Goal: Task Accomplishment & Management: Manage account settings

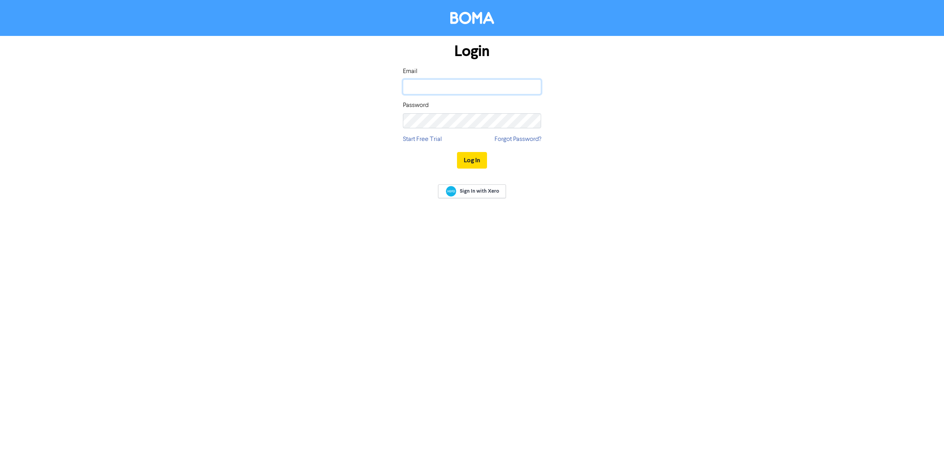
type input "[EMAIL_ADDRESS][DOMAIN_NAME]"
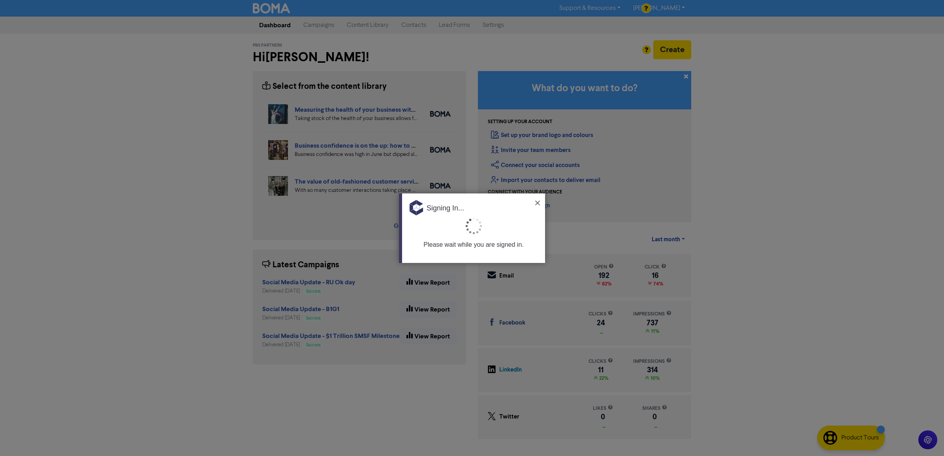
click at [533, 205] on div "Signing In..." at bounding box center [473, 205] width 143 height 24
click at [537, 201] on img at bounding box center [537, 203] width 5 height 5
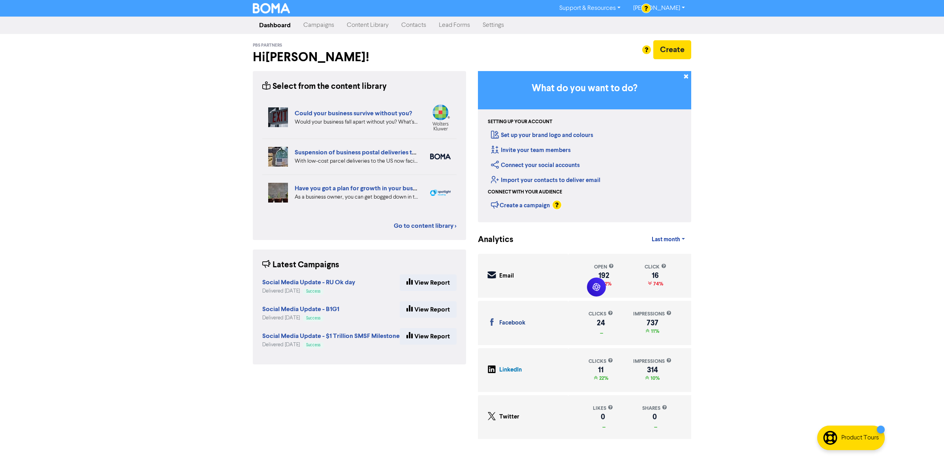
click at [316, 21] on link "Campaigns" at bounding box center [318, 25] width 43 height 16
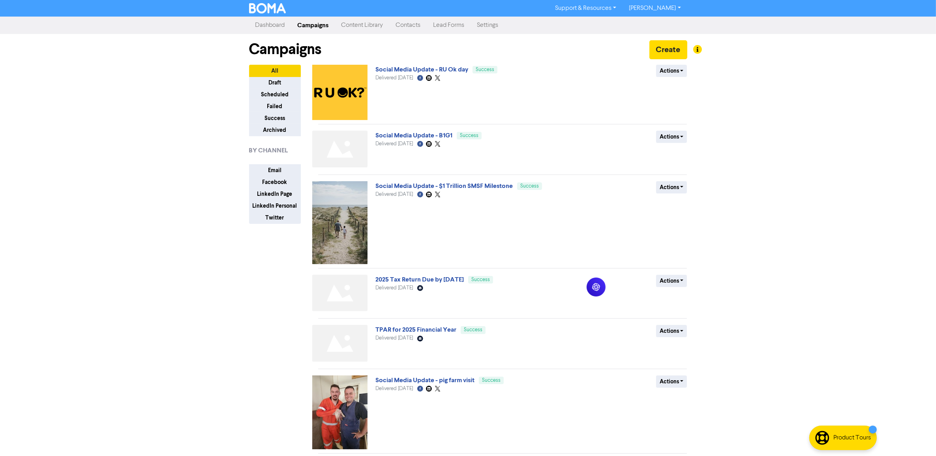
click at [746, 255] on div "Support & Resources Video Tutorials FAQ & Guides Marketing Education [PERSON_NA…" at bounding box center [468, 228] width 936 height 456
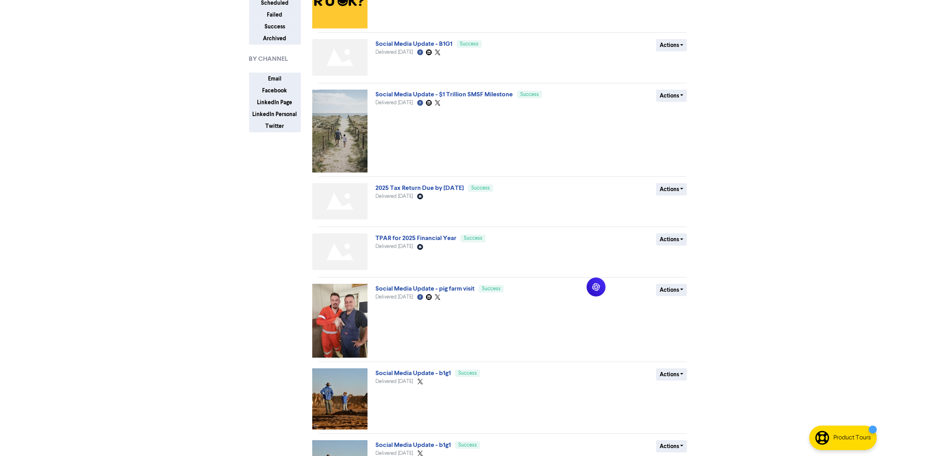
scroll to position [99, 0]
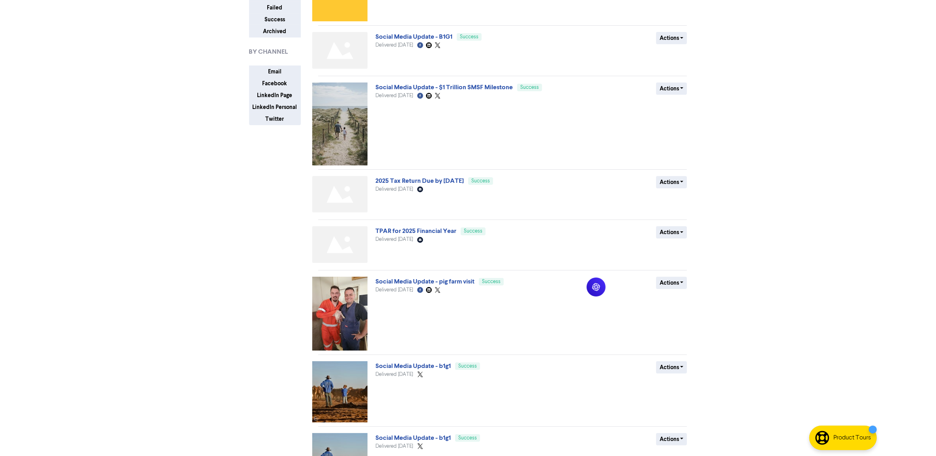
click at [834, 210] on div "Support & Resources Video Tutorials FAQ & Guides Marketing Education [PERSON_NA…" at bounding box center [468, 129] width 936 height 456
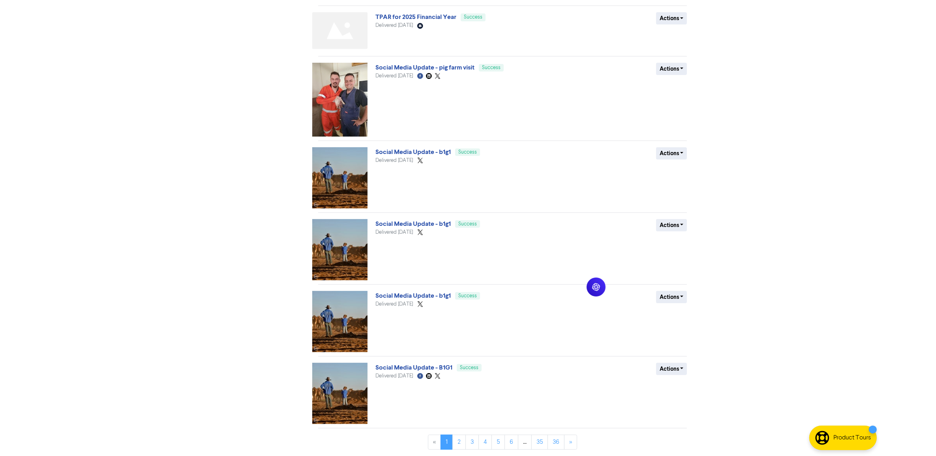
scroll to position [314, 0]
click at [461, 443] on link "2" at bounding box center [458, 442] width 13 height 15
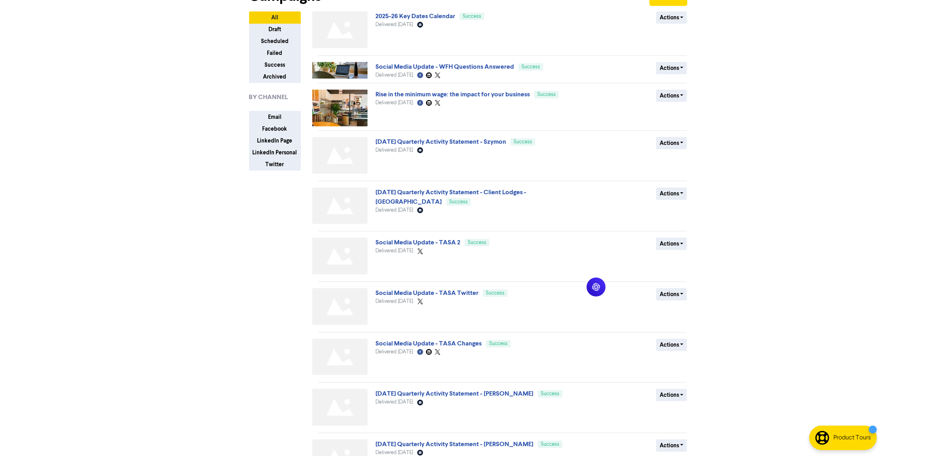
scroll to position [110, 0]
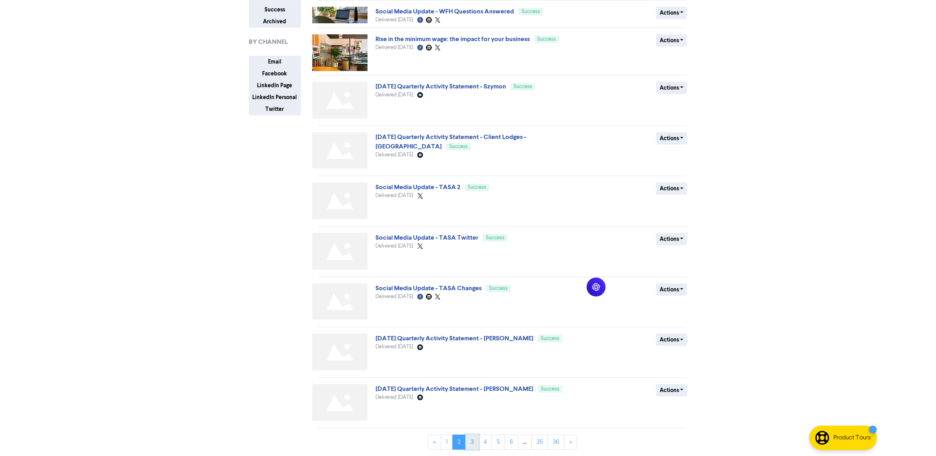
click at [472, 443] on link "3" at bounding box center [472, 442] width 13 height 15
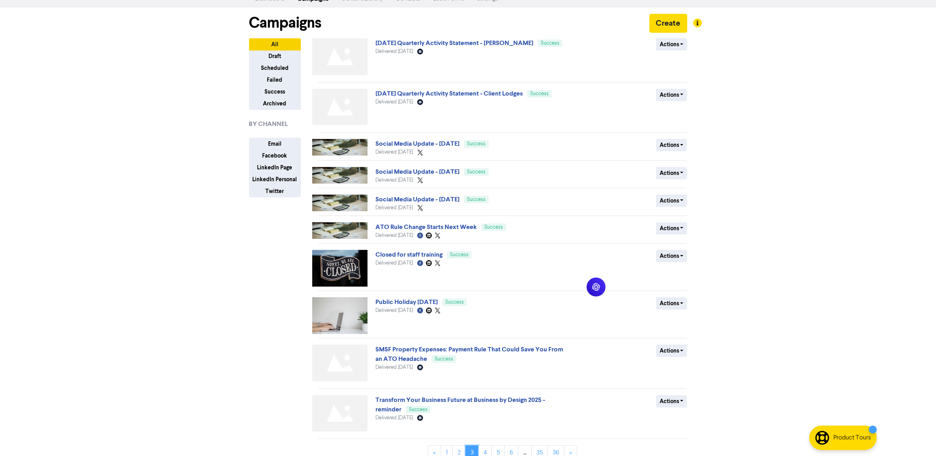
scroll to position [40, 0]
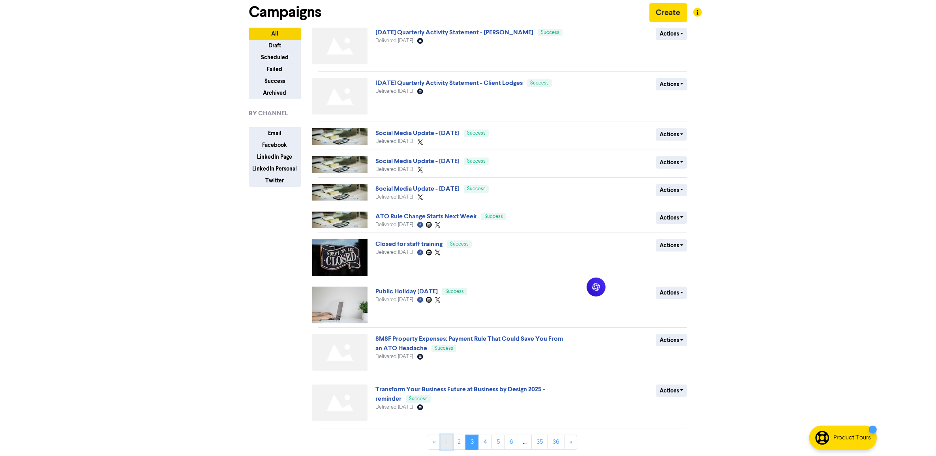
click at [445, 439] on link "1" at bounding box center [447, 442] width 12 height 15
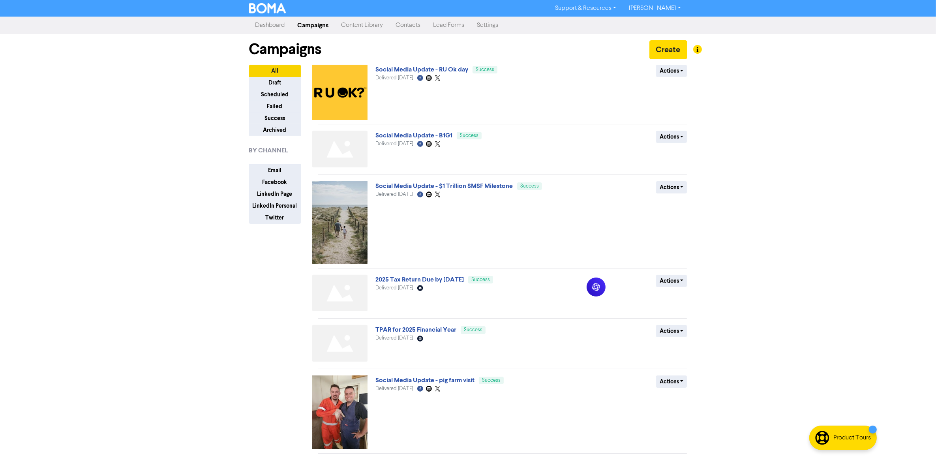
scroll to position [99, 0]
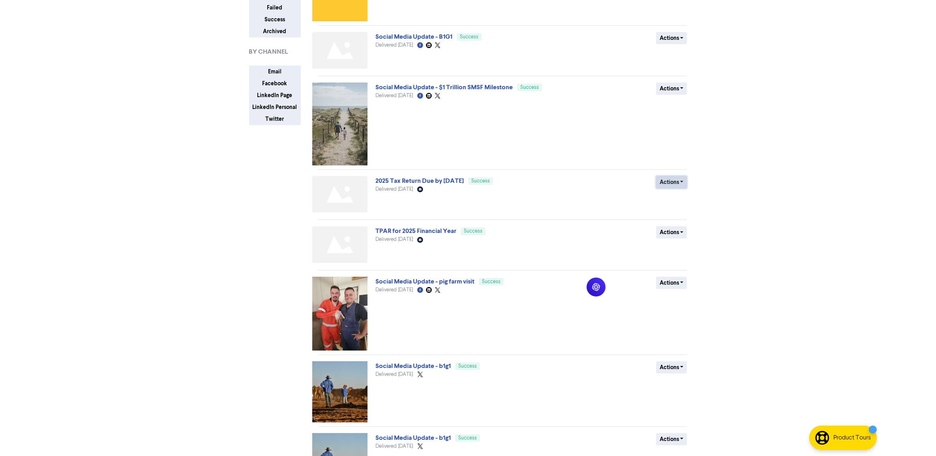
click at [684, 184] on button "Actions" at bounding box center [671, 182] width 31 height 12
click at [688, 200] on button "Duplicate" at bounding box center [688, 199] width 62 height 13
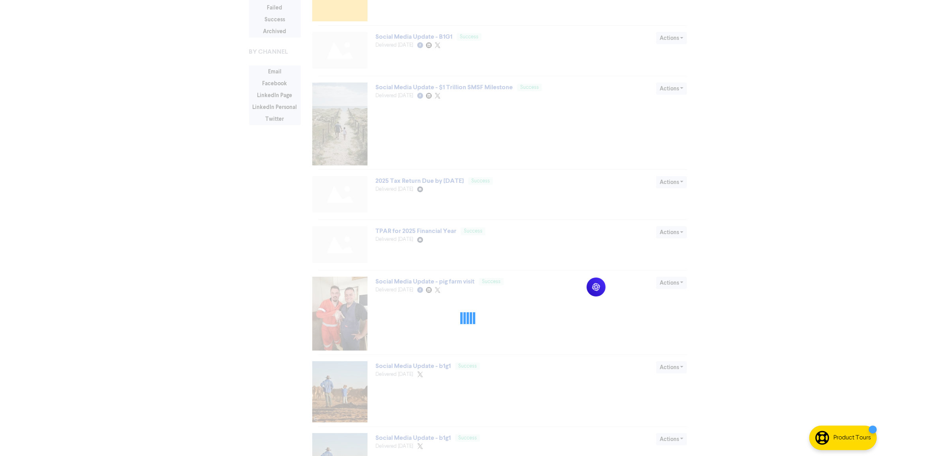
scroll to position [0, 0]
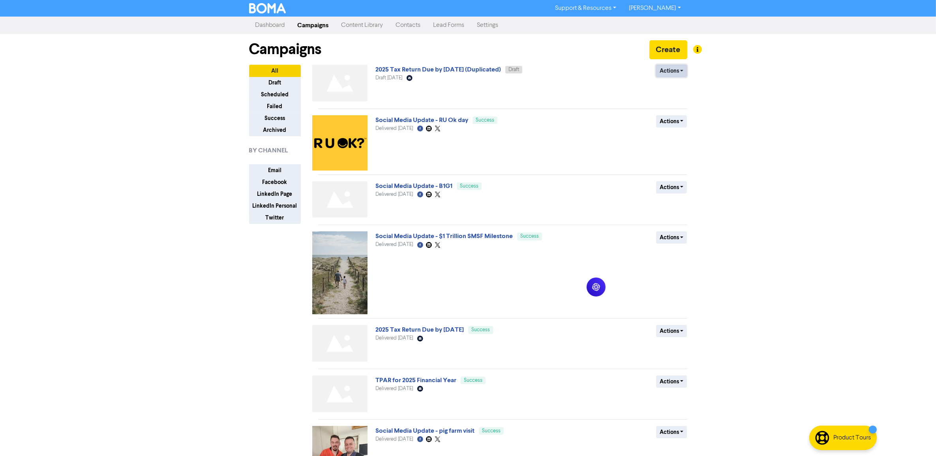
click at [666, 74] on button "Actions" at bounding box center [671, 71] width 31 height 12
click at [679, 116] on button "Rename" at bounding box center [688, 113] width 62 height 13
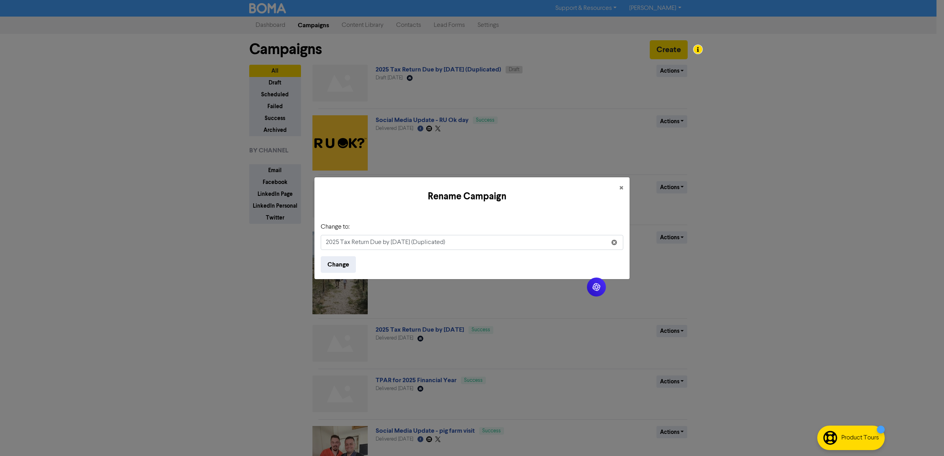
drag, startPoint x: 482, startPoint y: 242, endPoint x: 228, endPoint y: 234, distance: 254.0
click at [207, 241] on div "Rename Campaign × Change to: 2025 Tax Return Due by [DATE] (Duplicated) Change" at bounding box center [472, 228] width 944 height 456
click at [512, 240] on input "2025 Tax Return Due by [DATE] (Duplicated)" at bounding box center [472, 242] width 302 height 15
drag, startPoint x: 514, startPoint y: 244, endPoint x: 156, endPoint y: 244, distance: 357.7
click at [160, 244] on div "Rename Campaign × Change to: 2025 Tax Return Due by [DATE] (Duplicated) Change" at bounding box center [472, 228] width 944 height 456
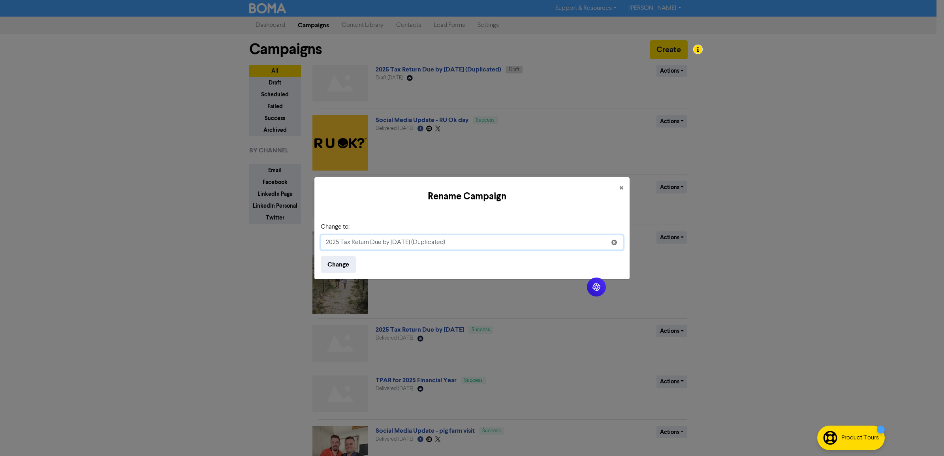
paste input "Family Protection Trusts: Keep Wealth in the Bloodline – [DATE] 4:30 PM SA Time"
drag, startPoint x: 551, startPoint y: 245, endPoint x: 523, endPoint y: 244, distance: 27.6
click at [523, 244] on input "Family Protection Trusts: Keep Wealth in the Bloodline – [DATE] 4:30 PM SA Time" at bounding box center [472, 242] width 302 height 15
type input "Family Protection Trusts: Keep Wealth in the Bloodline – [DATE] 4:30 PM"
click at [341, 263] on button "Change" at bounding box center [338, 264] width 35 height 17
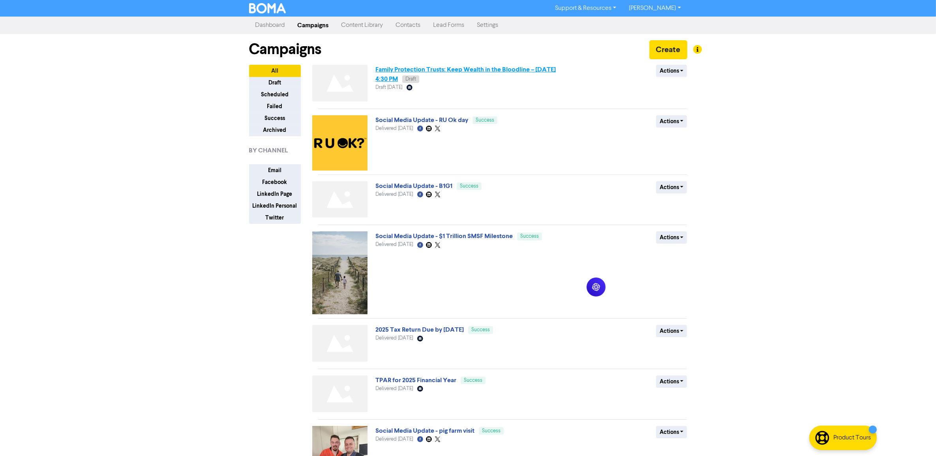
click at [477, 69] on link "Family Protection Trusts: Keep Wealth in the Bloodline – [DATE] 4:30 PM" at bounding box center [465, 74] width 180 height 17
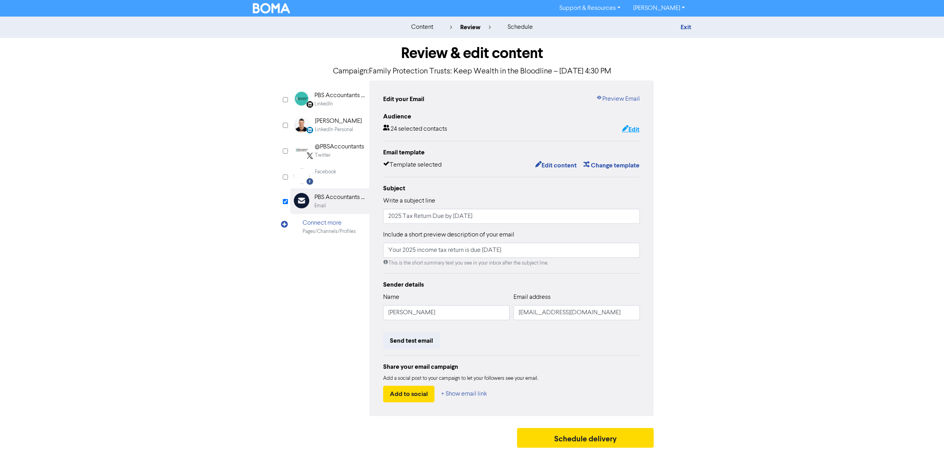
click at [624, 133] on icon "button" at bounding box center [625, 130] width 6 height 8
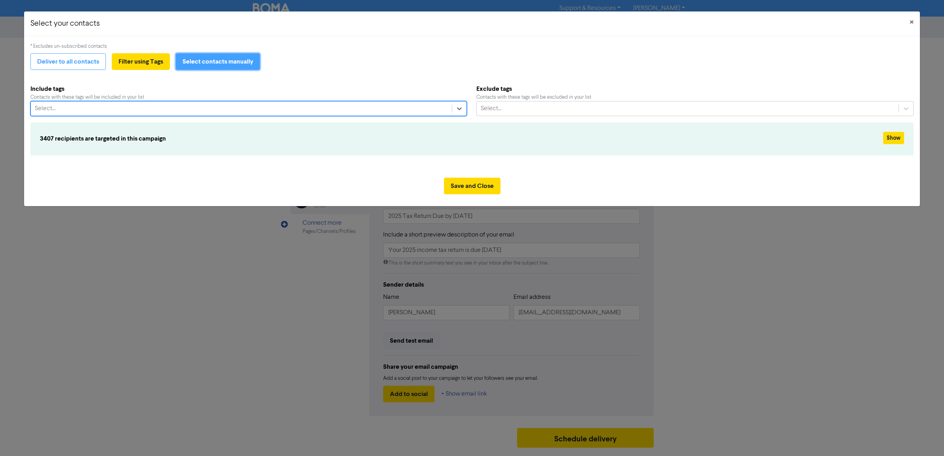
click at [220, 60] on button "Select contacts manually" at bounding box center [218, 61] width 84 height 17
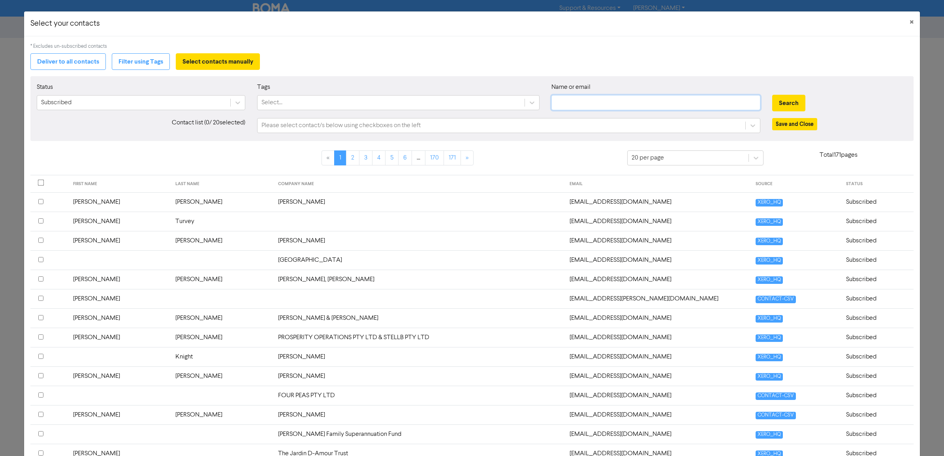
click at [576, 101] on input "text" at bounding box center [655, 102] width 209 height 15
type input "[EMAIL_ADDRESS][DOMAIN_NAME]"
click at [777, 107] on button "Search" at bounding box center [788, 103] width 33 height 17
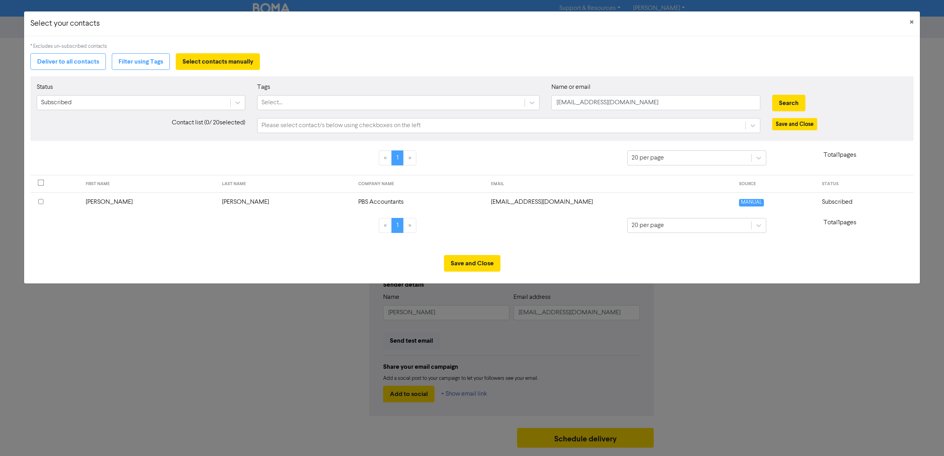
click at [40, 200] on input "checkbox" at bounding box center [40, 201] width 5 height 5
click at [480, 257] on button "Save and Close" at bounding box center [472, 263] width 56 height 17
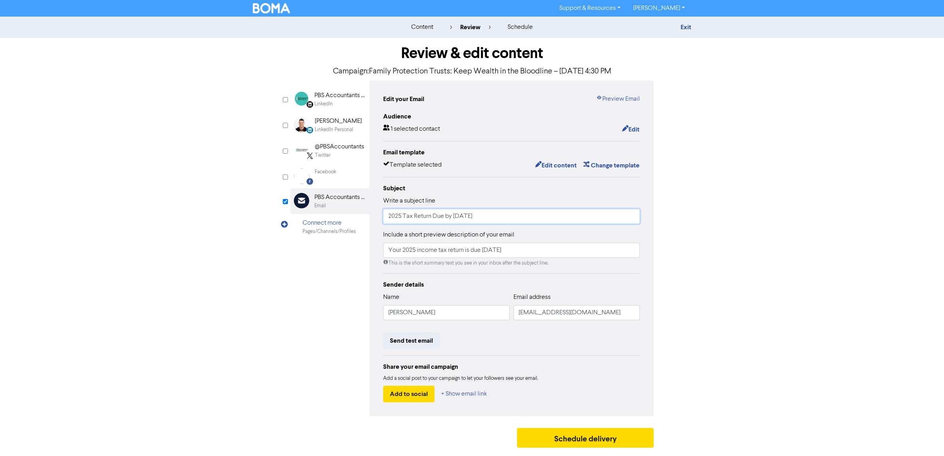
drag, startPoint x: 529, startPoint y: 218, endPoint x: 244, endPoint y: 218, distance: 285.1
click at [244, 218] on div "content review schedule Exit Review & edit content Campaign: Family Protection …" at bounding box center [472, 234] width 944 height 435
paste input "Family Protection Trusts: Keep Wealth in the Bloodline – [DATE] 4:30 PM SA Time"
drag, startPoint x: 538, startPoint y: 218, endPoint x: 625, endPoint y: 218, distance: 86.9
click at [625, 218] on div "Write a subject line Family Protection Trusts: Keep Wealth in the Bloodline – […" at bounding box center [511, 210] width 257 height 28
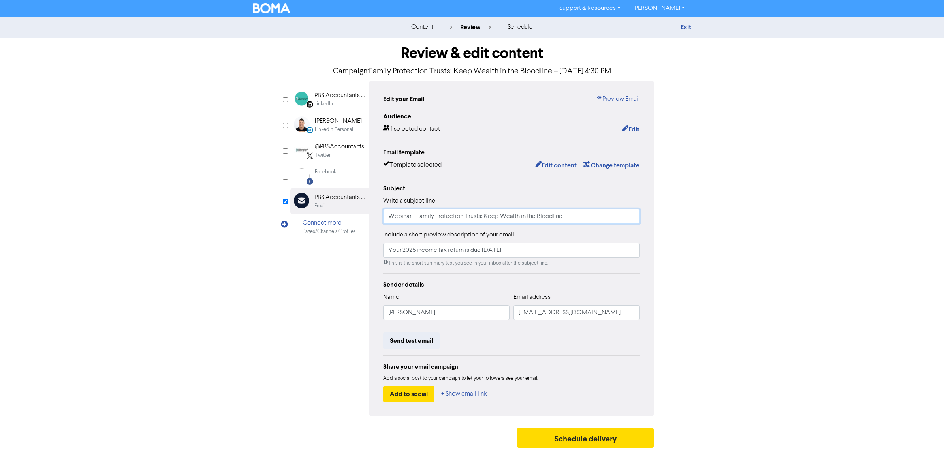
drag, startPoint x: 570, startPoint y: 220, endPoint x: 414, endPoint y: 218, distance: 156.0
click at [414, 218] on input "Webinar - Family Protection Trusts: Keep Wealth in the Bloodline" at bounding box center [511, 216] width 257 height 15
type input "Webinar - Family Protection Trusts: Keep Wealth in the Bloodline"
click at [540, 248] on input "Your 2025 income tax return is due [DATE]" at bounding box center [511, 250] width 257 height 15
drag, startPoint x: 543, startPoint y: 249, endPoint x: 209, endPoint y: 251, distance: 333.6
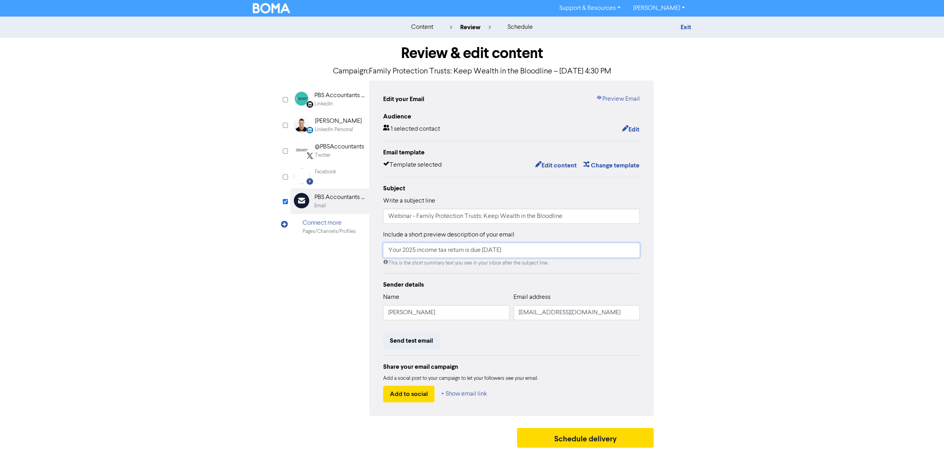
click at [247, 251] on div "Review & edit content Campaign: Family Protection Trusts: Keep Wealth in the Bl…" at bounding box center [472, 245] width 450 height 414
type input "[DATE] - Keep Wealth in the Bloodline"
click at [556, 163] on button "Edit content" at bounding box center [556, 165] width 42 height 10
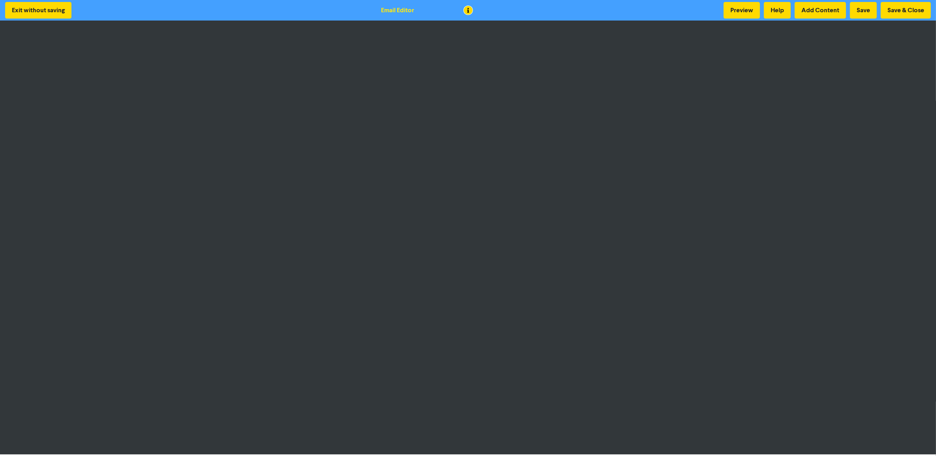
scroll to position [1, 0]
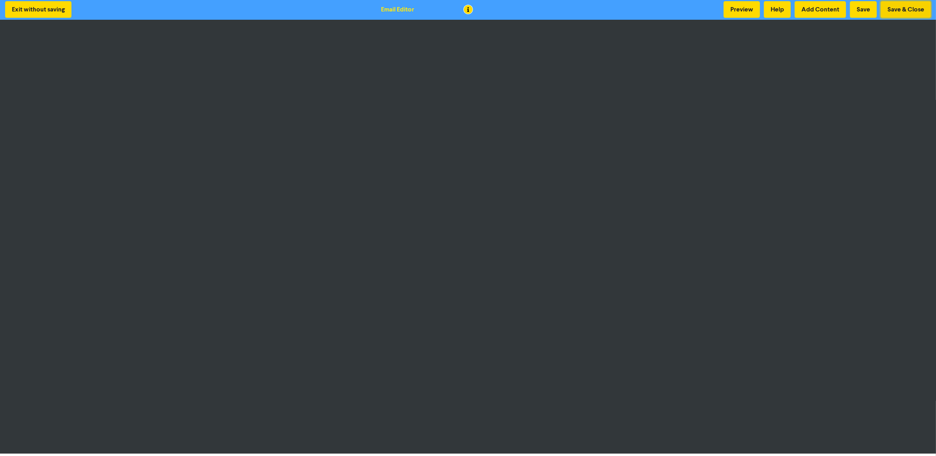
click at [892, 10] on button "Save & Close" at bounding box center [906, 9] width 50 height 17
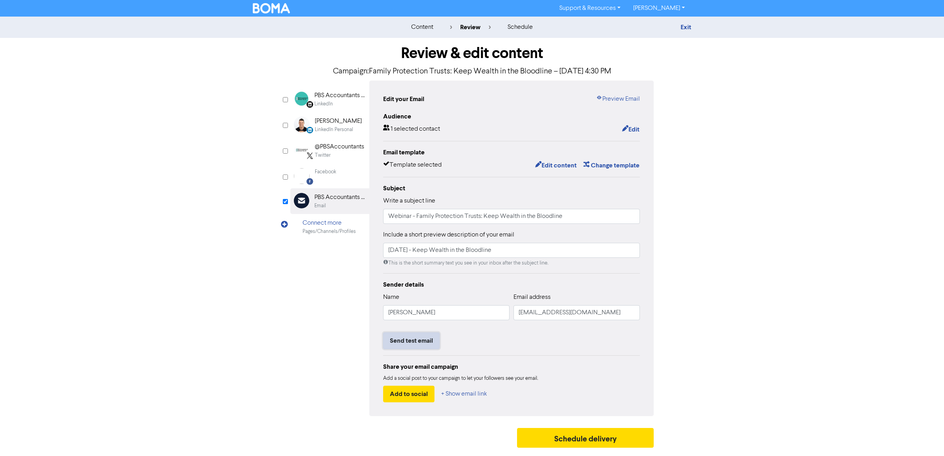
click at [420, 340] on button "Send test email" at bounding box center [411, 340] width 56 height 17
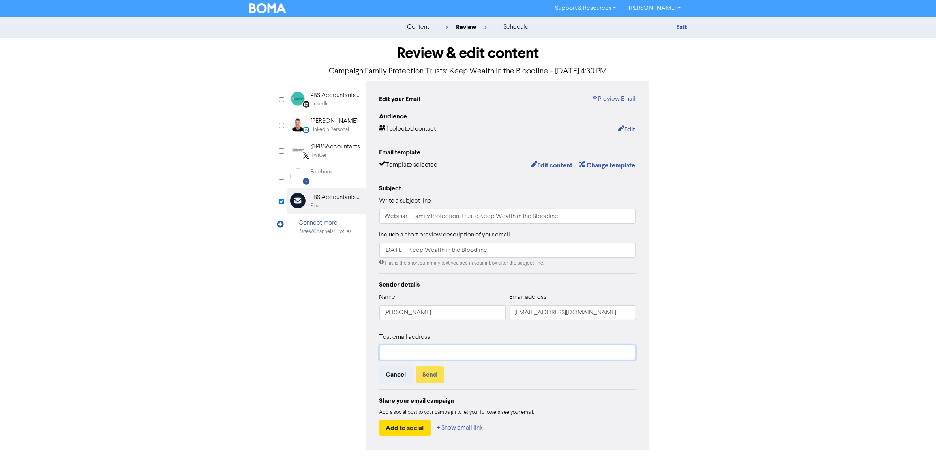
click at [412, 346] on input "text" at bounding box center [507, 352] width 257 height 15
click at [400, 355] on input "text" at bounding box center [507, 352] width 257 height 15
type input "[EMAIL_ADDRESS][DOMAIN_NAME]"
click at [433, 372] on button "Send" at bounding box center [430, 374] width 28 height 17
